Goal: Find specific page/section: Find specific page/section

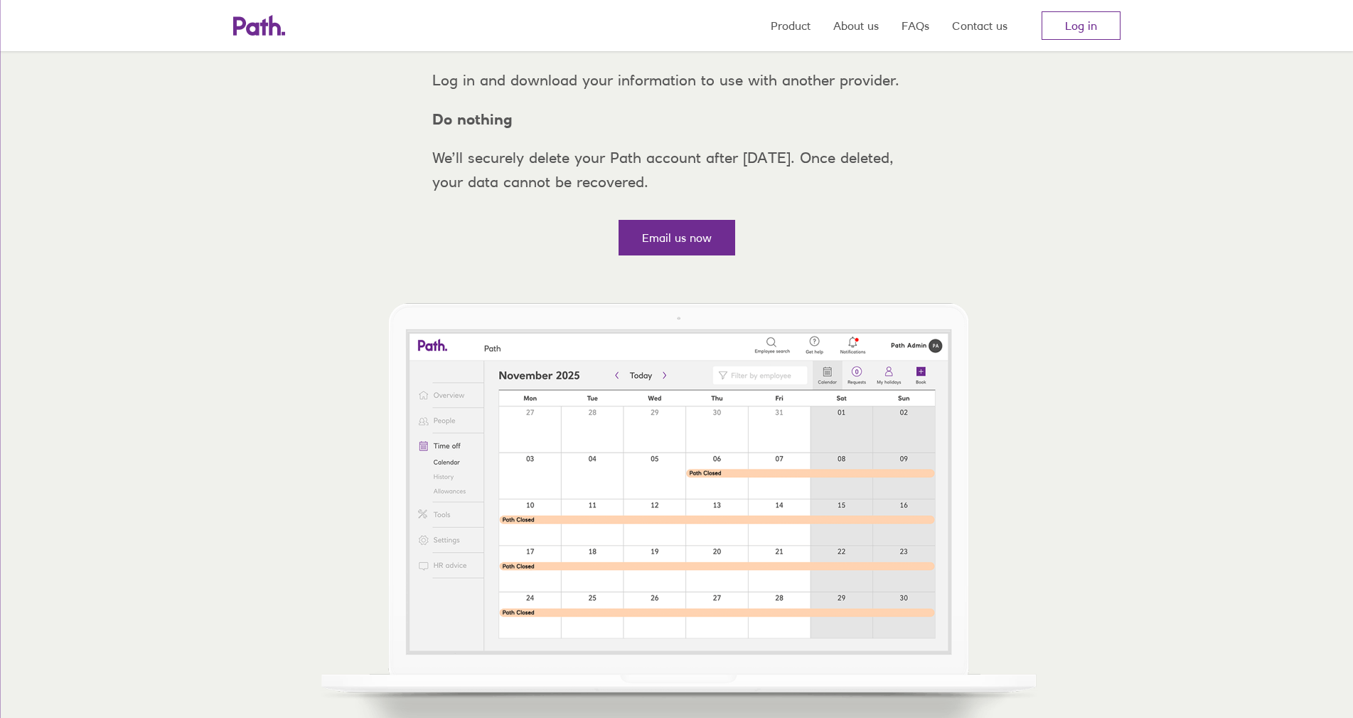
scroll to position [356, 0]
click at [673, 254] on link "Email us now" at bounding box center [677, 236] width 117 height 36
click at [922, 207] on div "Before [DATE], you must choose one of three options: Move to MentorDigital A fr…" at bounding box center [677, 47] width 512 height 319
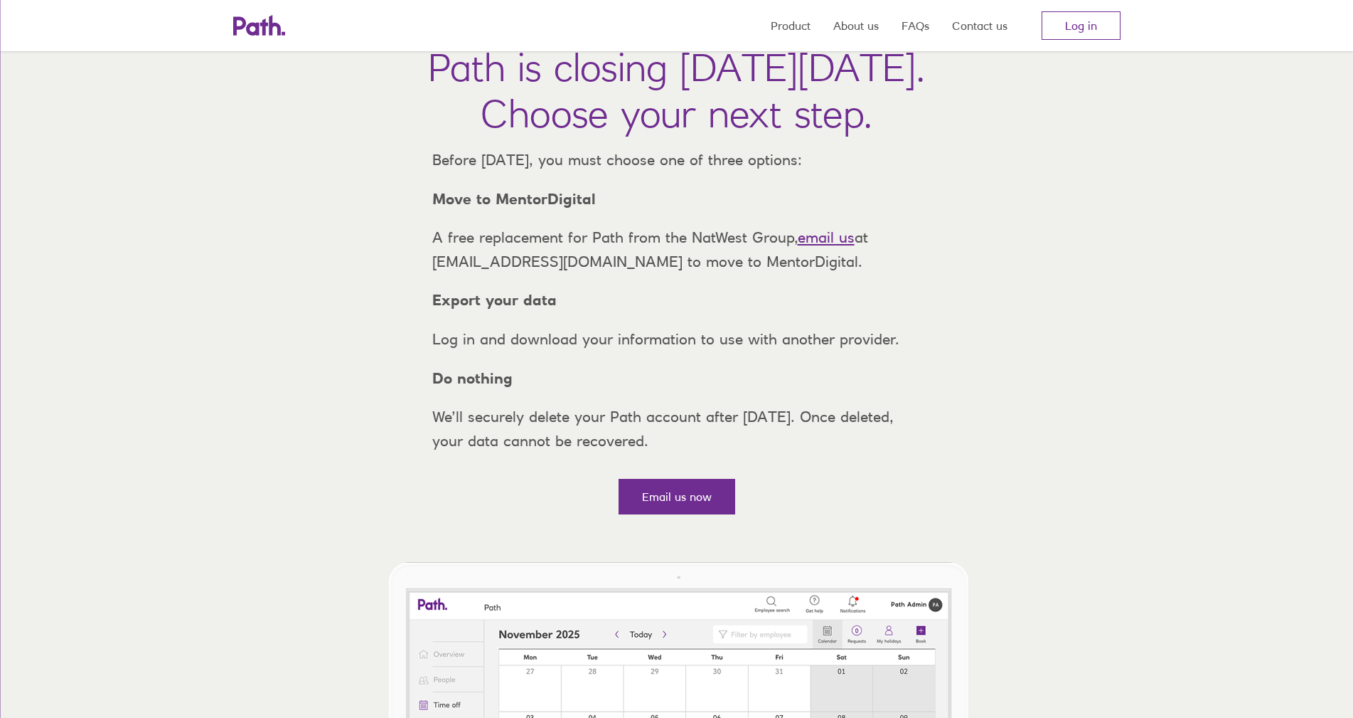
scroll to position [0, 0]
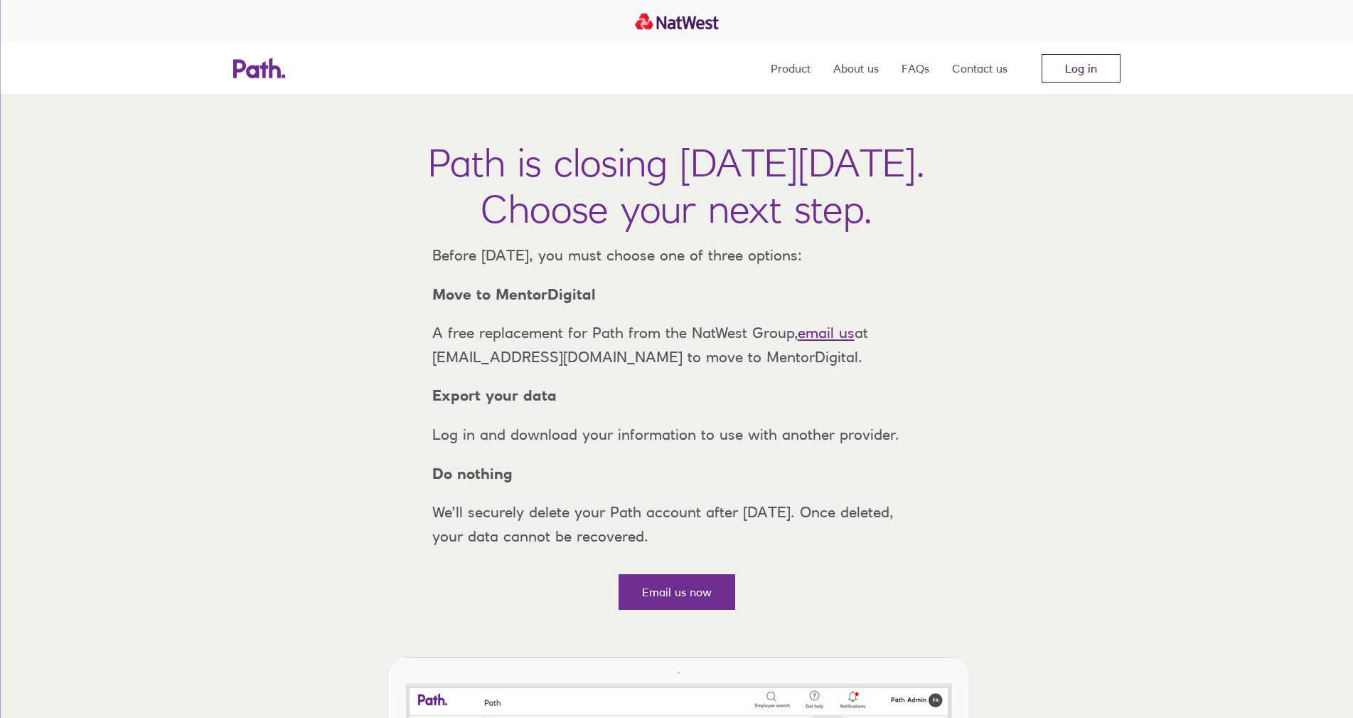
click at [1090, 73] on link "Log in" at bounding box center [1081, 68] width 79 height 28
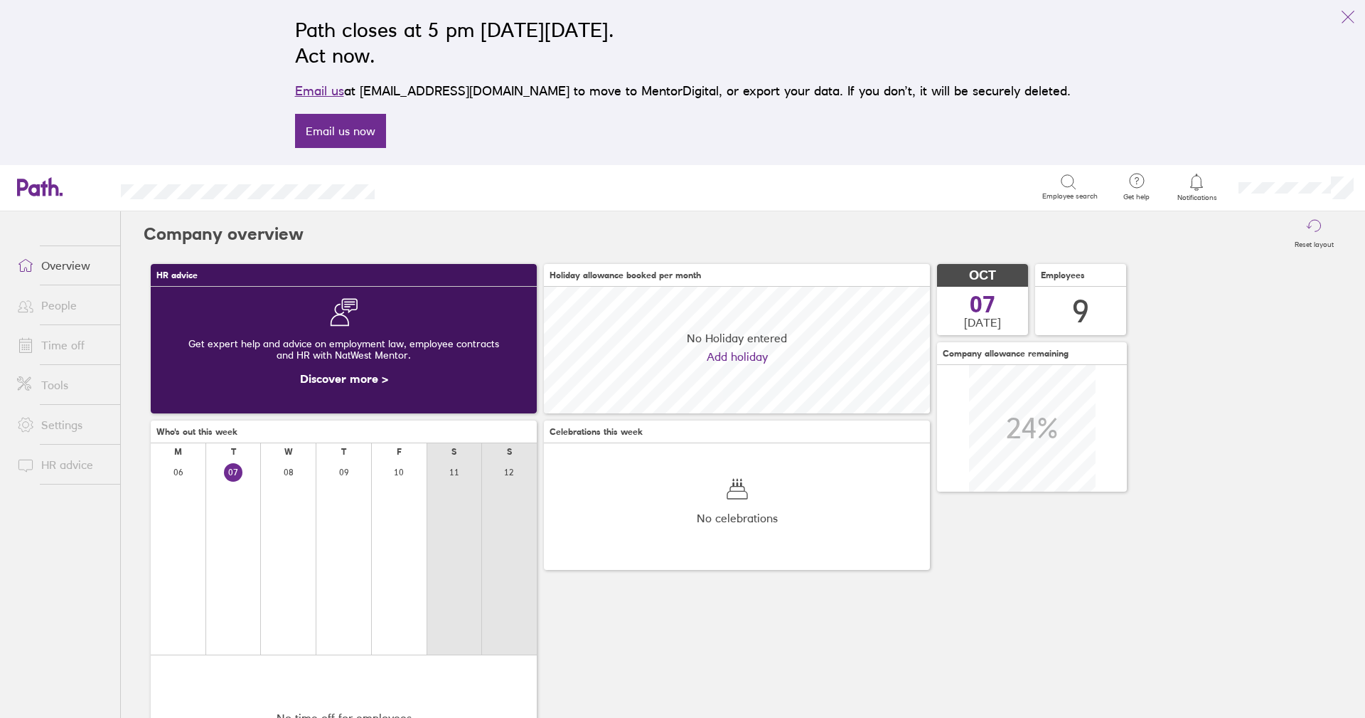
scroll to position [127, 386]
click at [52, 317] on link "People" at bounding box center [63, 305] width 114 height 28
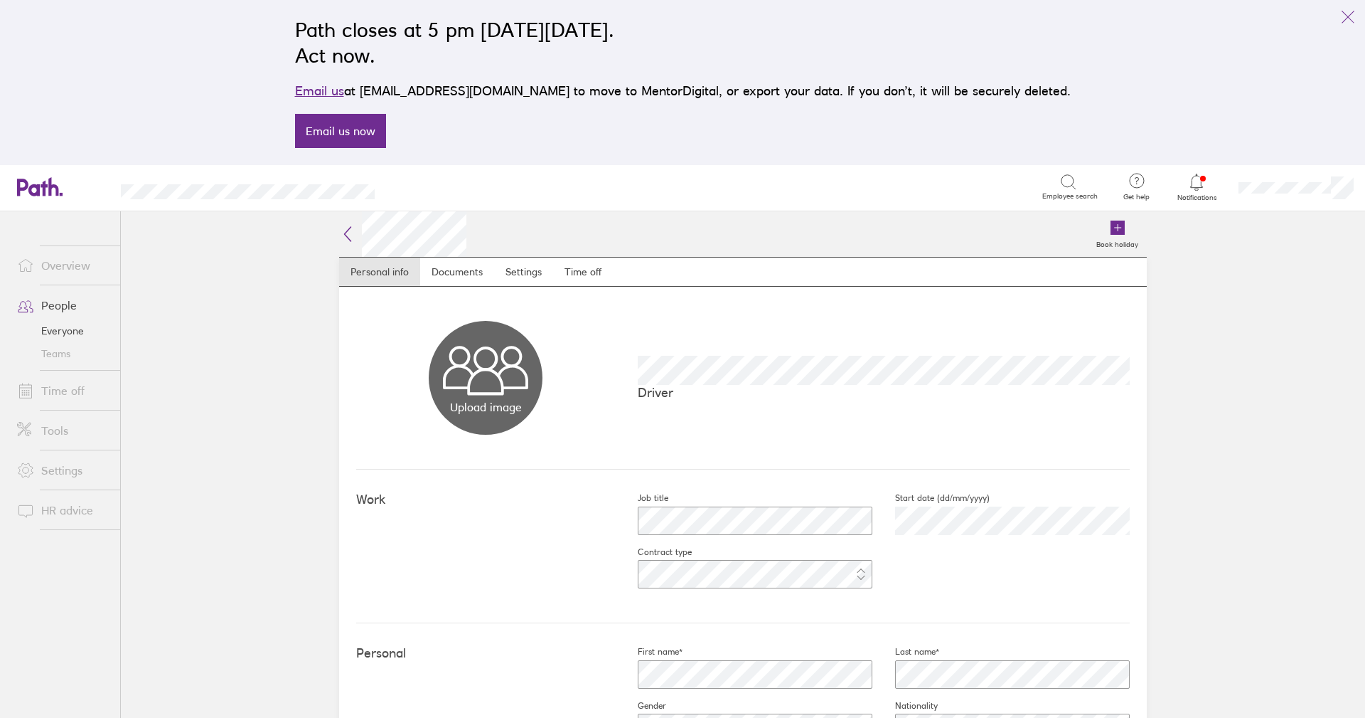
click at [380, 470] on div "Work Job title Start date (dd/mm/yyyy) 2025-07-28 Contract type" at bounding box center [743, 546] width 774 height 154
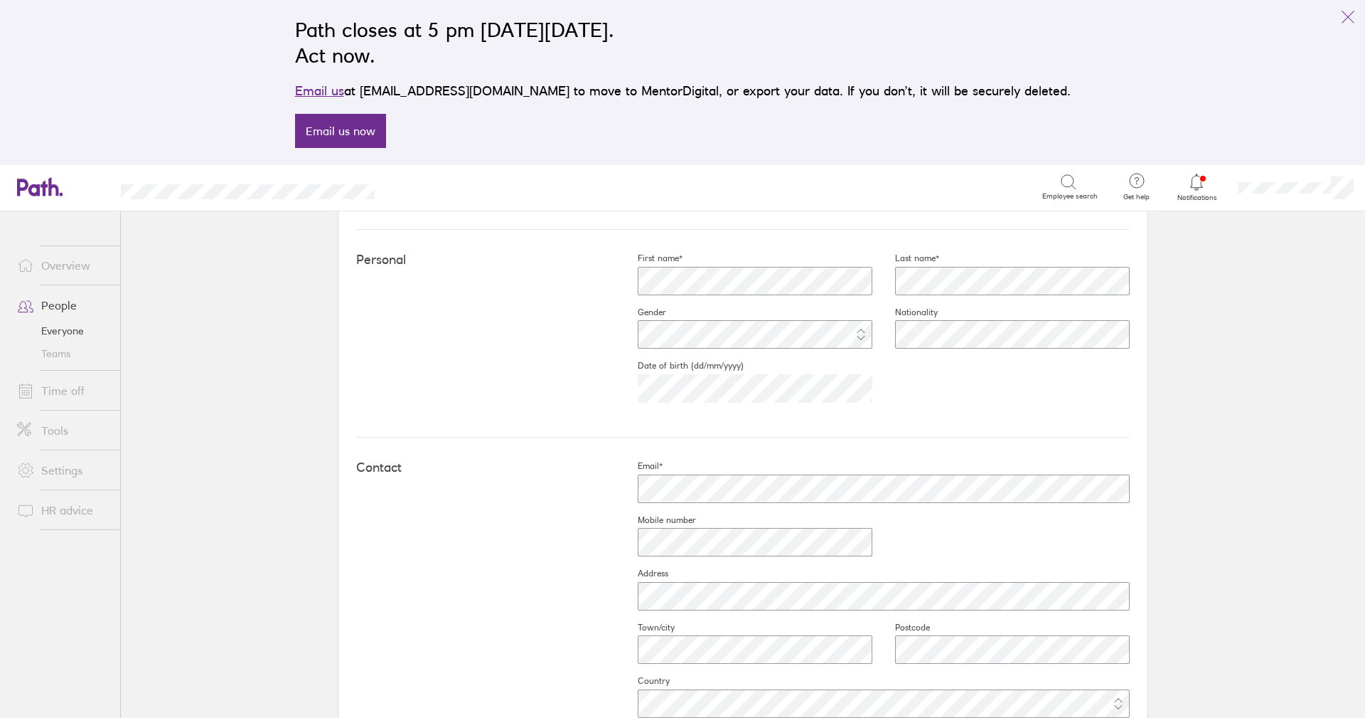
scroll to position [427, 0]
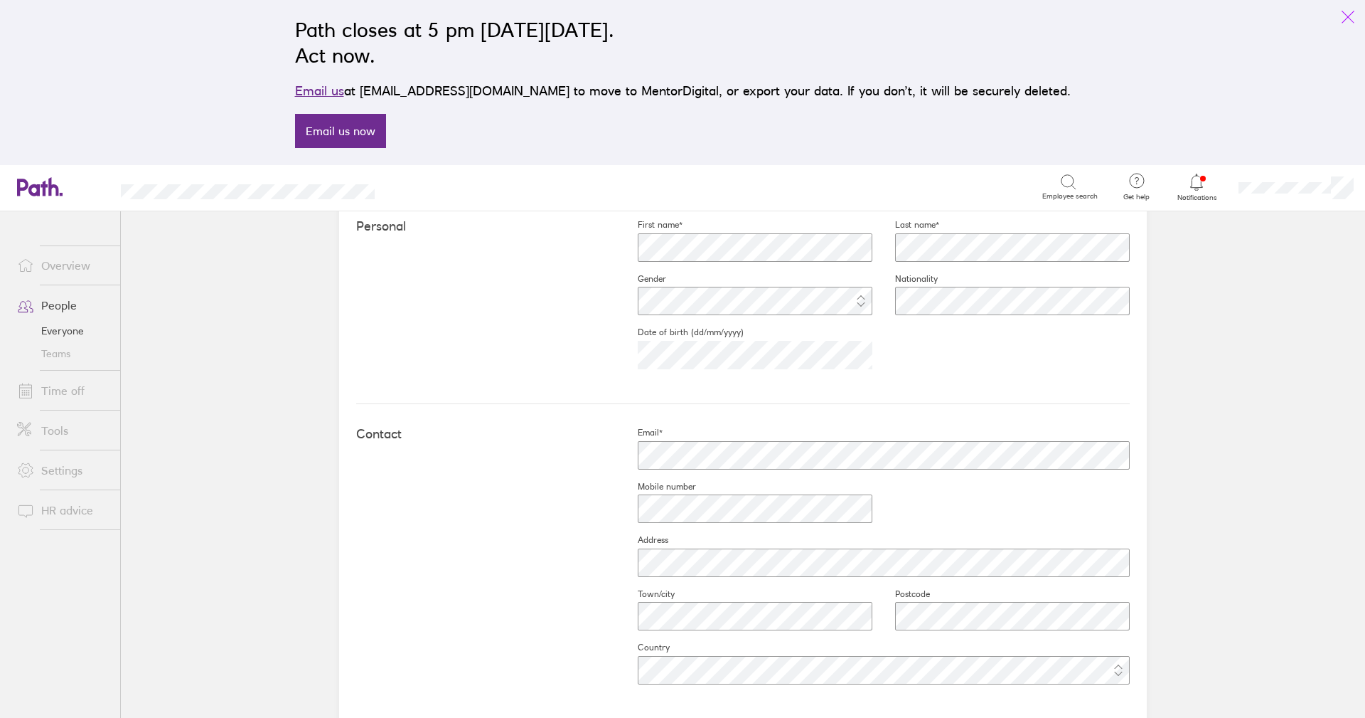
click at [1345, 18] on icon "link" at bounding box center [1348, 17] width 17 height 17
